Goal: Find specific page/section: Find specific page/section

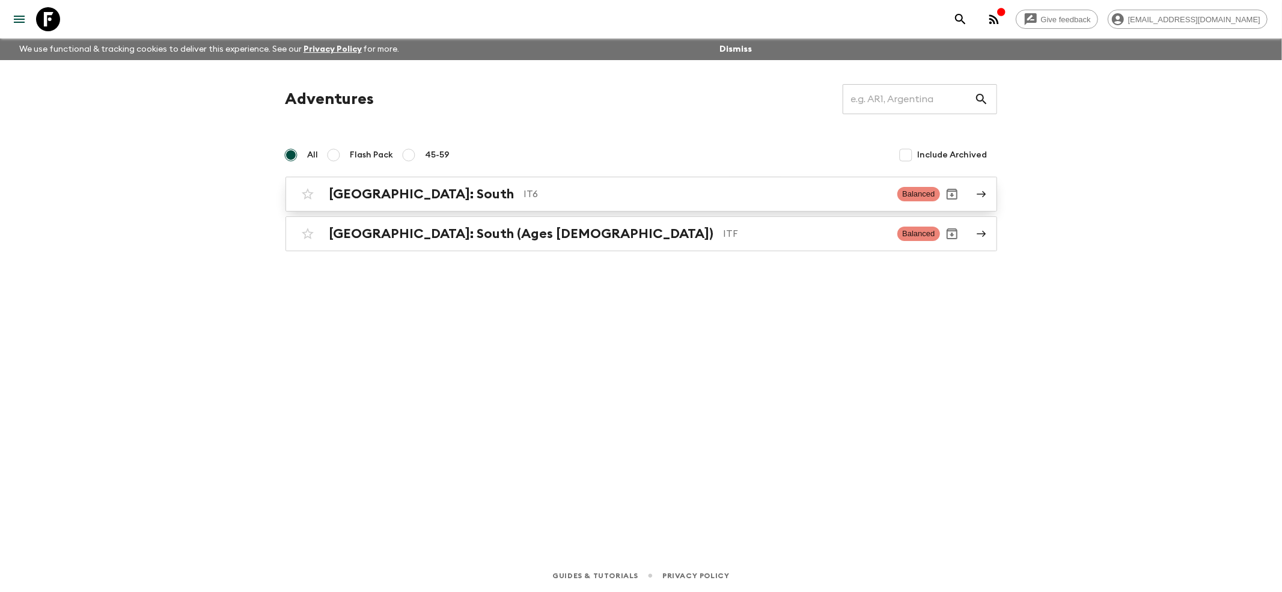
click at [373, 201] on h2 "[GEOGRAPHIC_DATA]: South" at bounding box center [421, 194] width 185 height 16
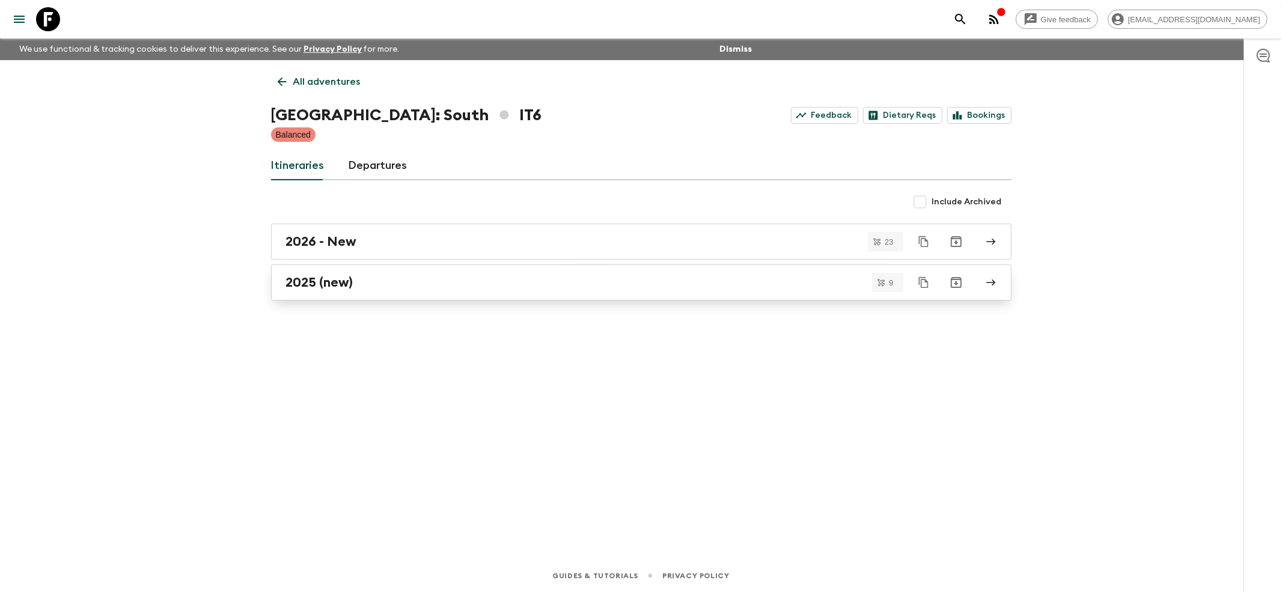
click at [308, 287] on h2 "2025 (new)" at bounding box center [319, 283] width 67 height 16
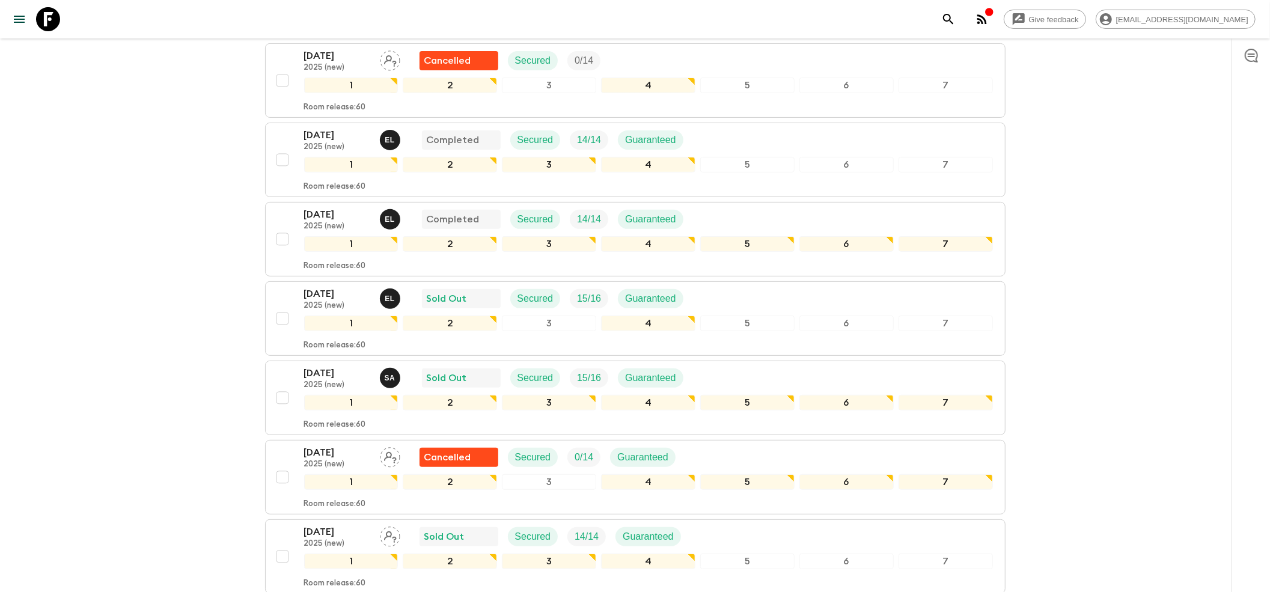
scroll to position [320, 0]
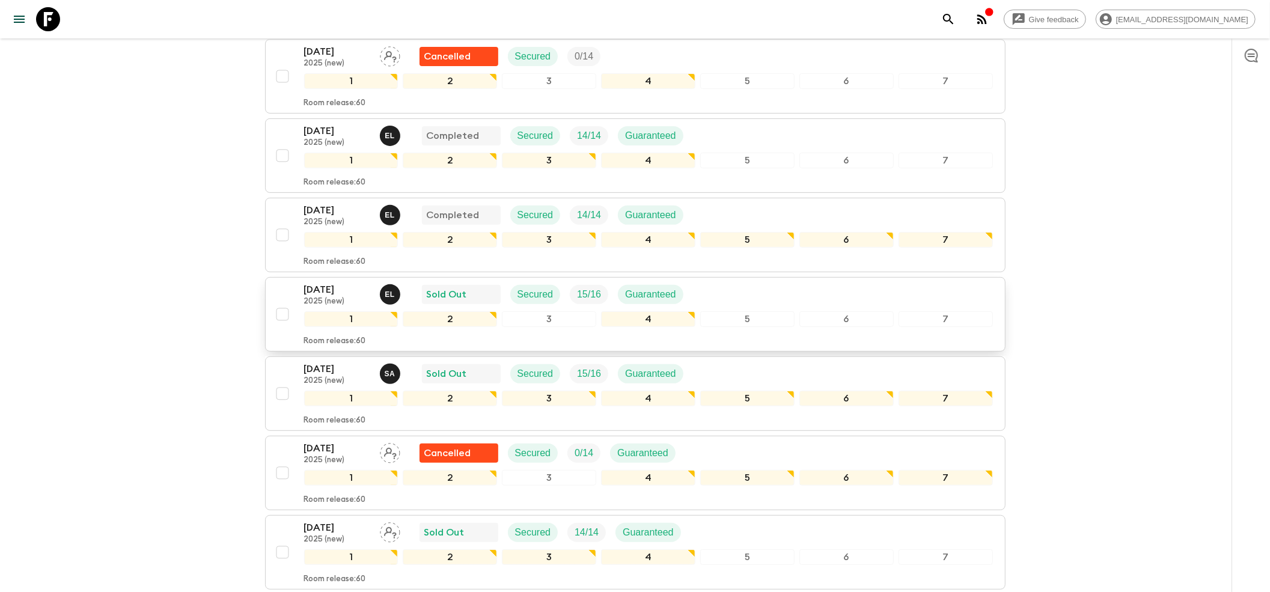
click at [335, 297] on p "2025 (new)" at bounding box center [337, 302] width 66 height 10
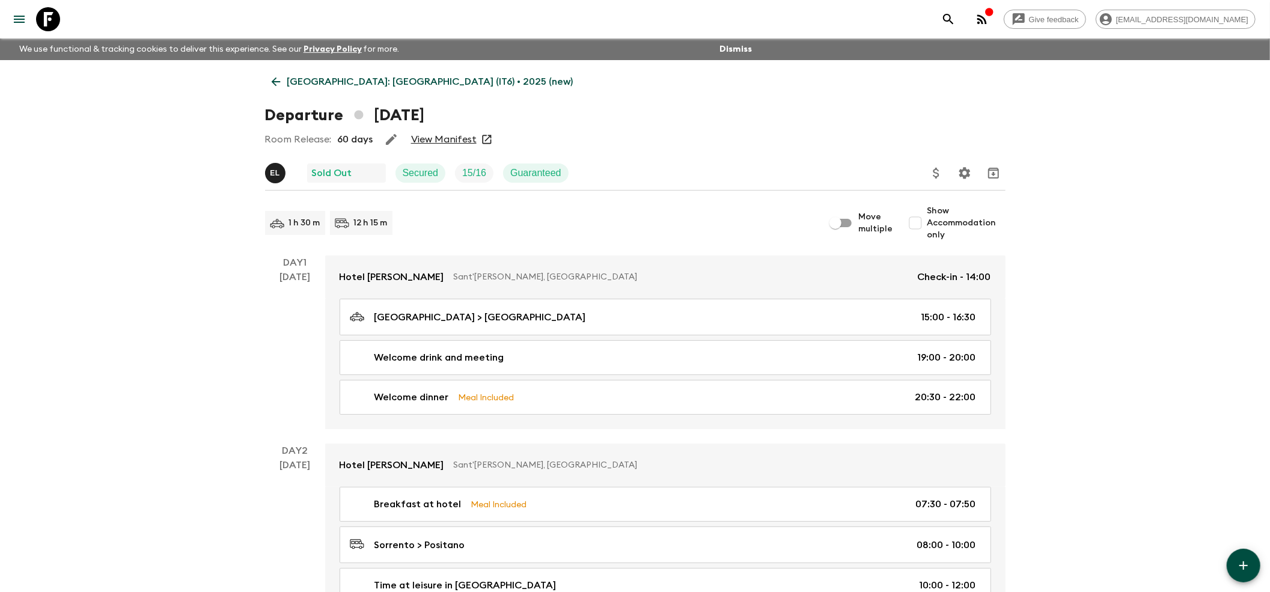
click at [442, 137] on link "View Manifest" at bounding box center [444, 139] width 66 height 12
